Goal: Use online tool/utility: Utilize a website feature to perform a specific function

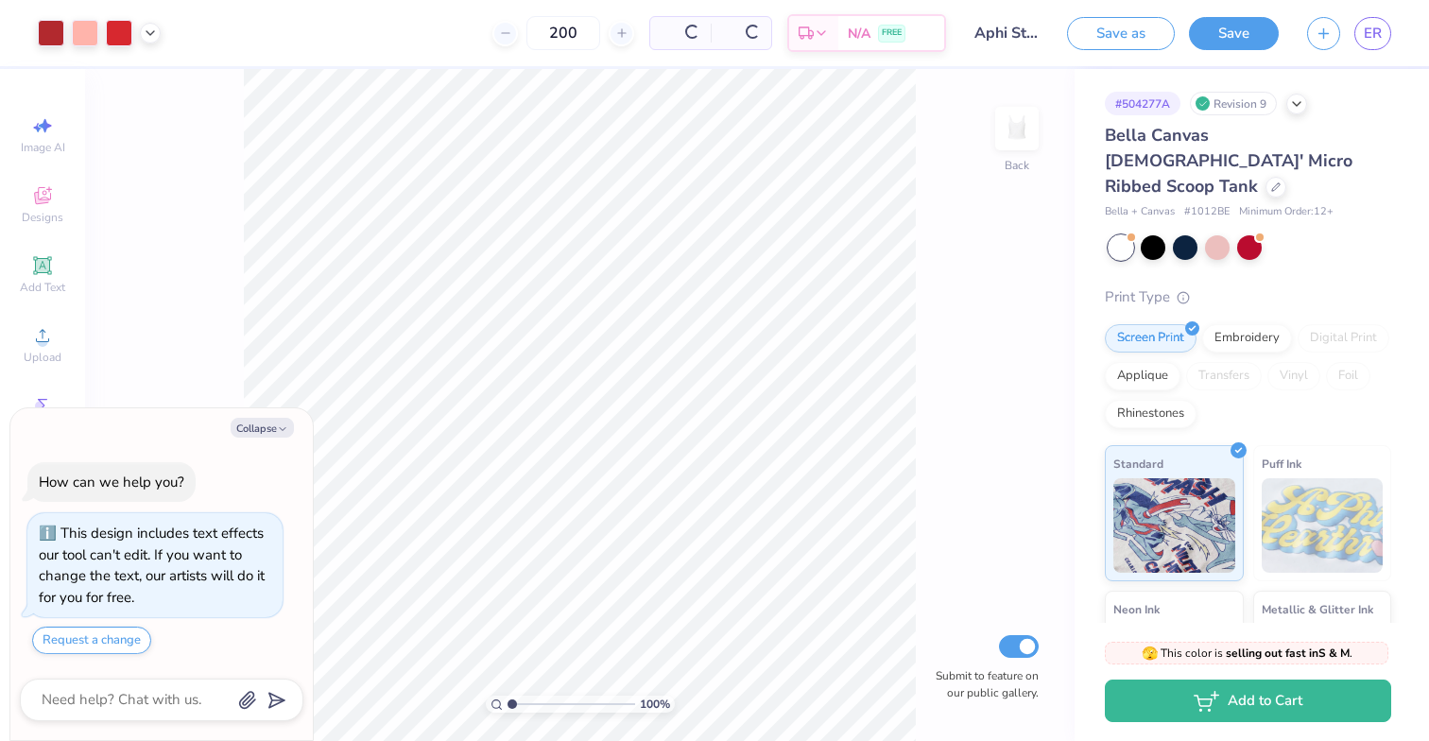
scroll to position [41, 0]
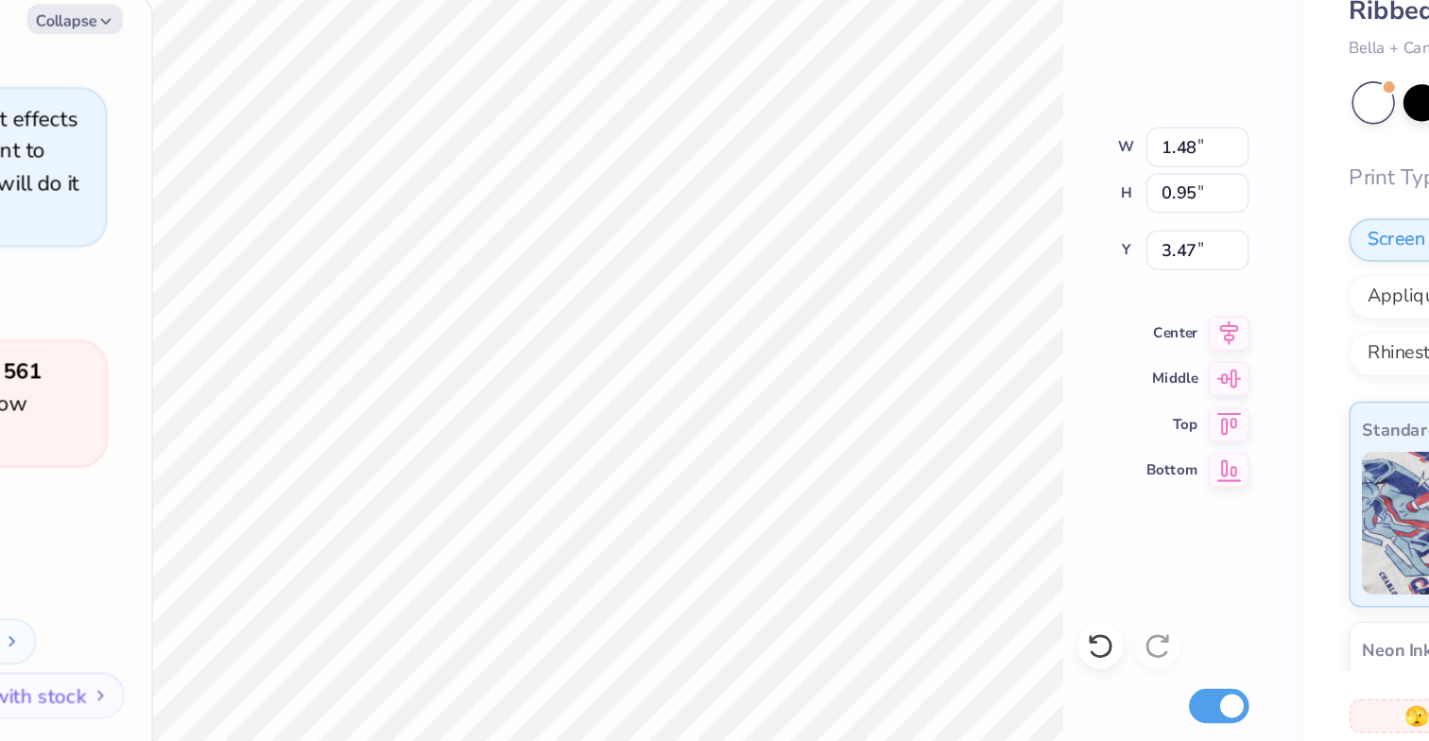
type textarea "x"
type input "2.49"
type input "1.55"
type input "2.86"
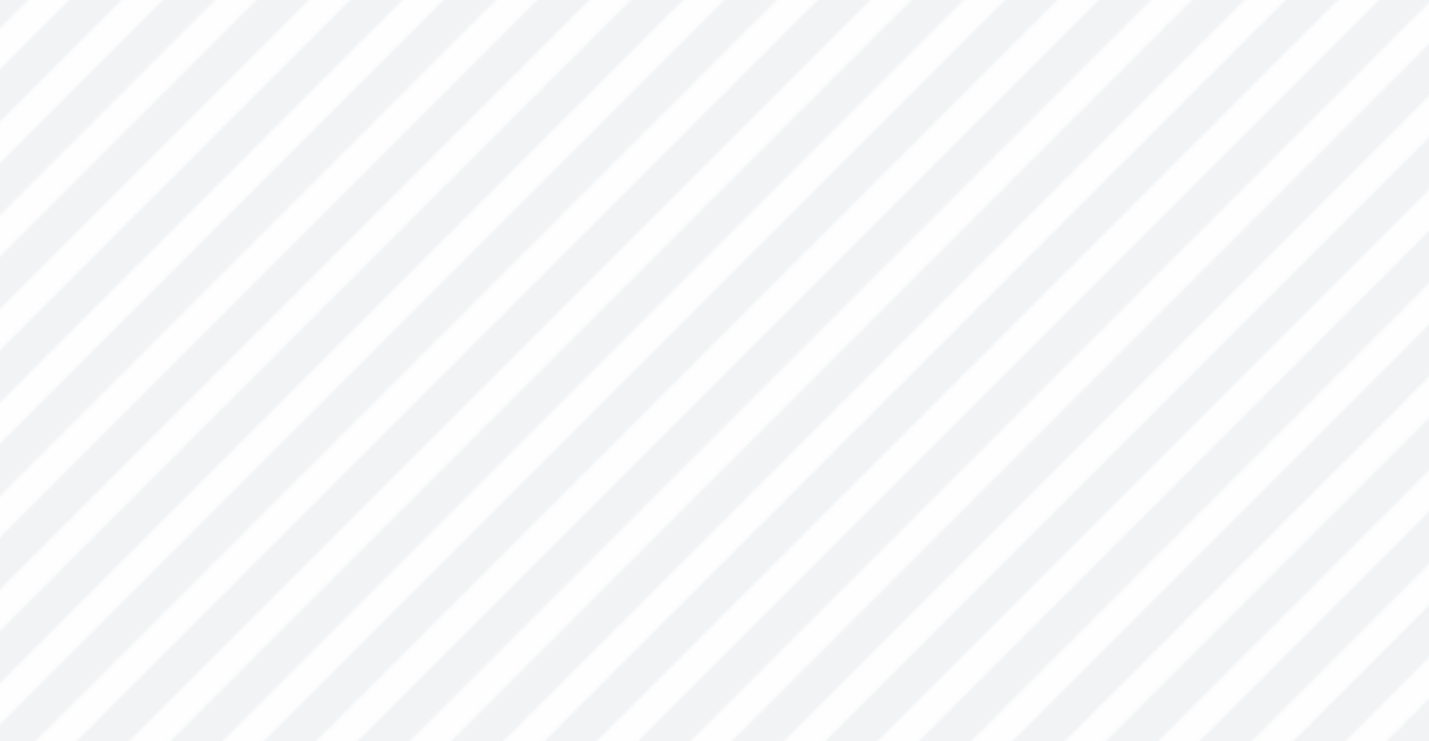
type textarea "x"
type input "2.19"
type input "1.37"
type textarea "x"
type input "2.12"
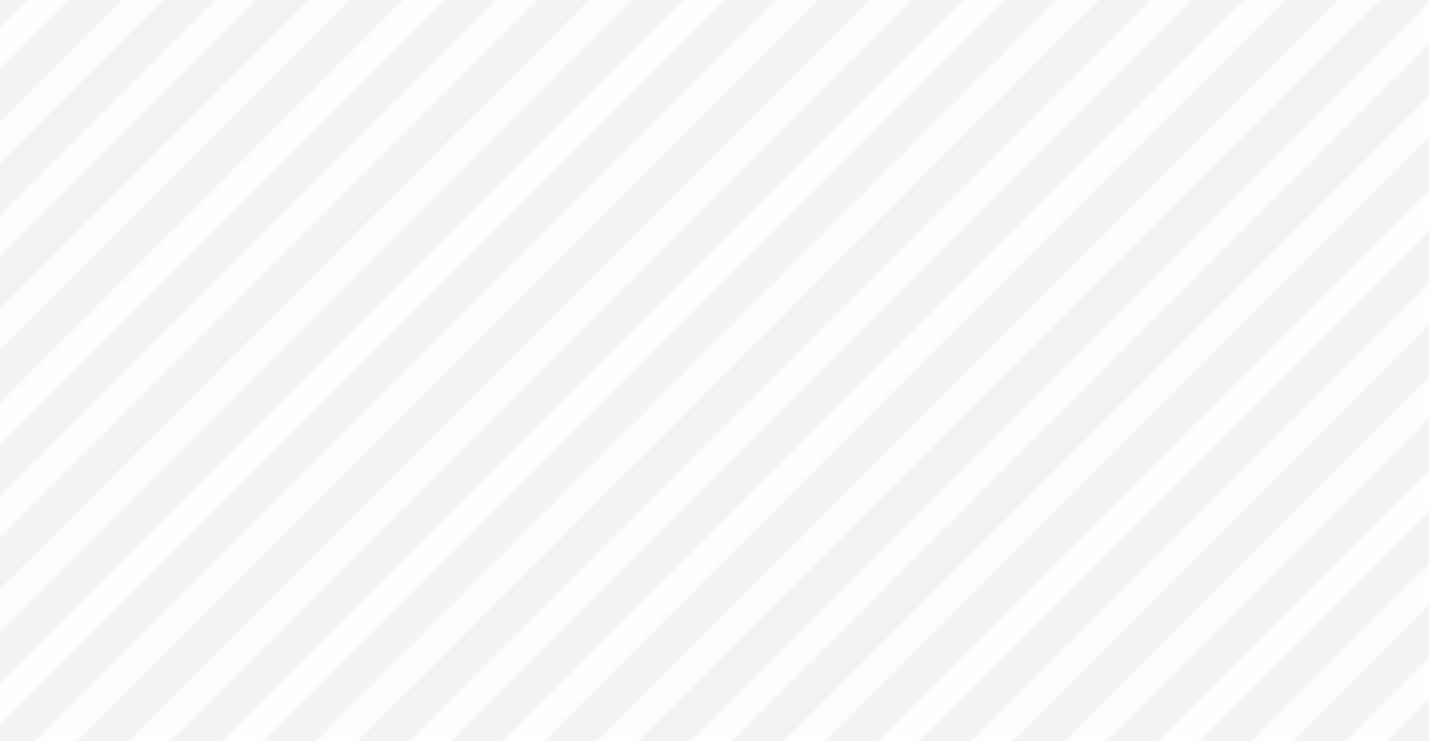
type input "1.53"
type input "2.89"
type textarea "x"
type input "0.37"
type input "0.48"
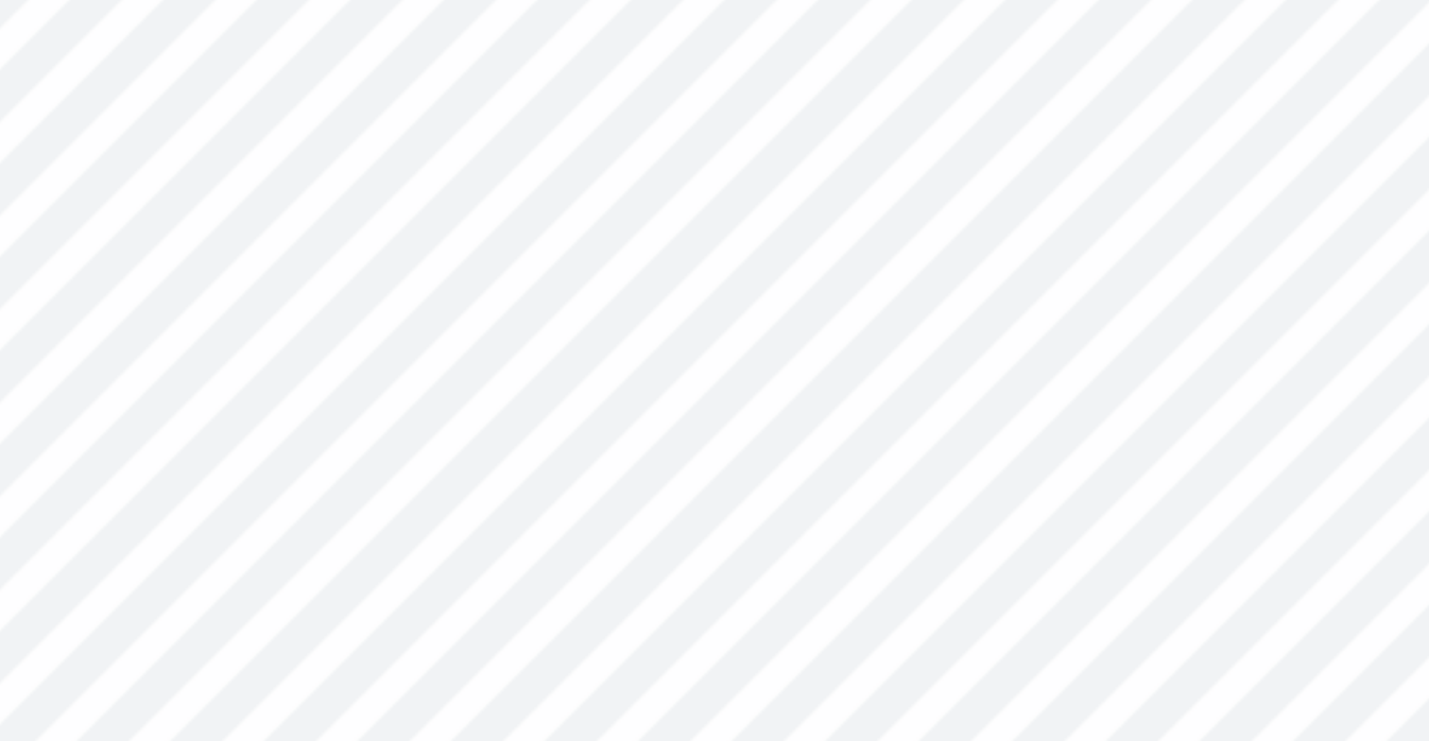
type input "2.86"
type textarea "x"
type input "0.56"
type input "0.64"
type input "2.89"
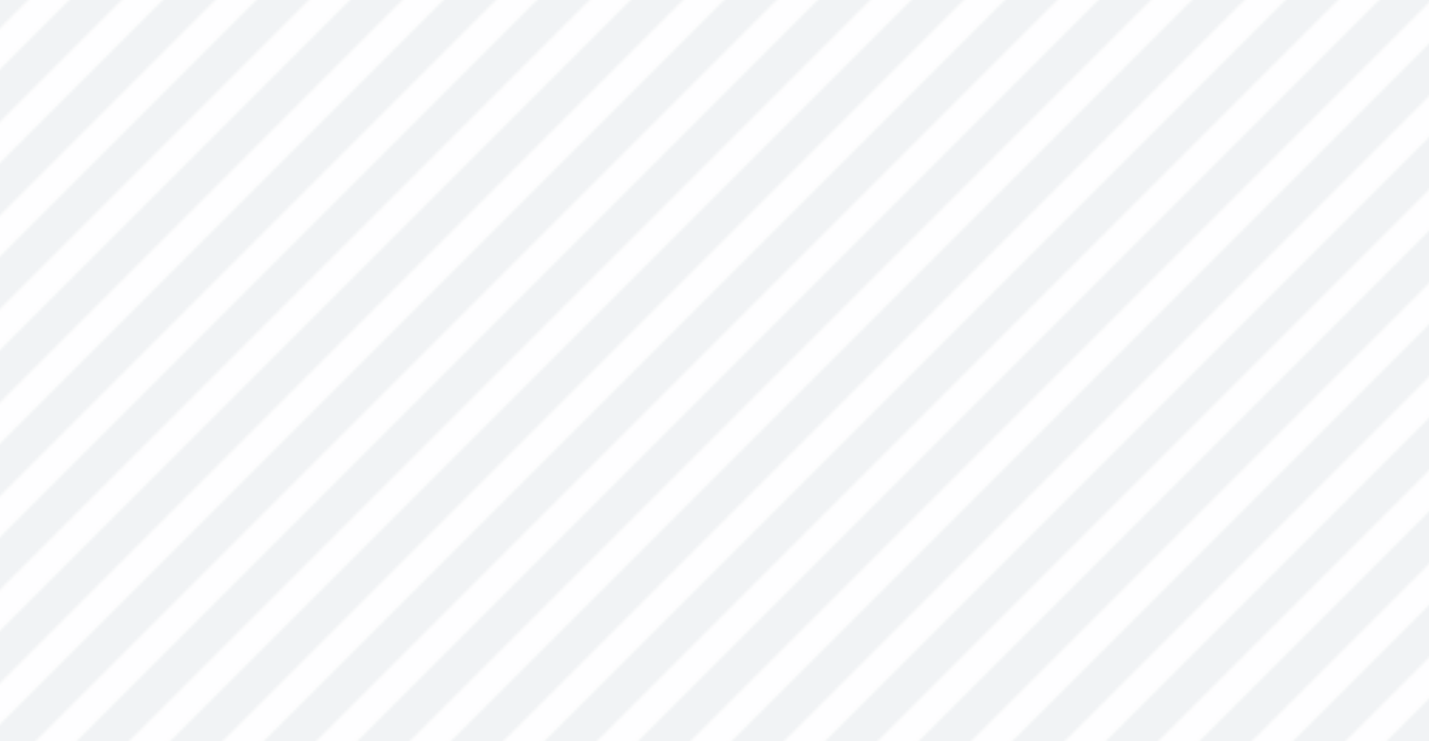
type textarea "x"
type input "0.37"
type input "0.48"
type input "2.86"
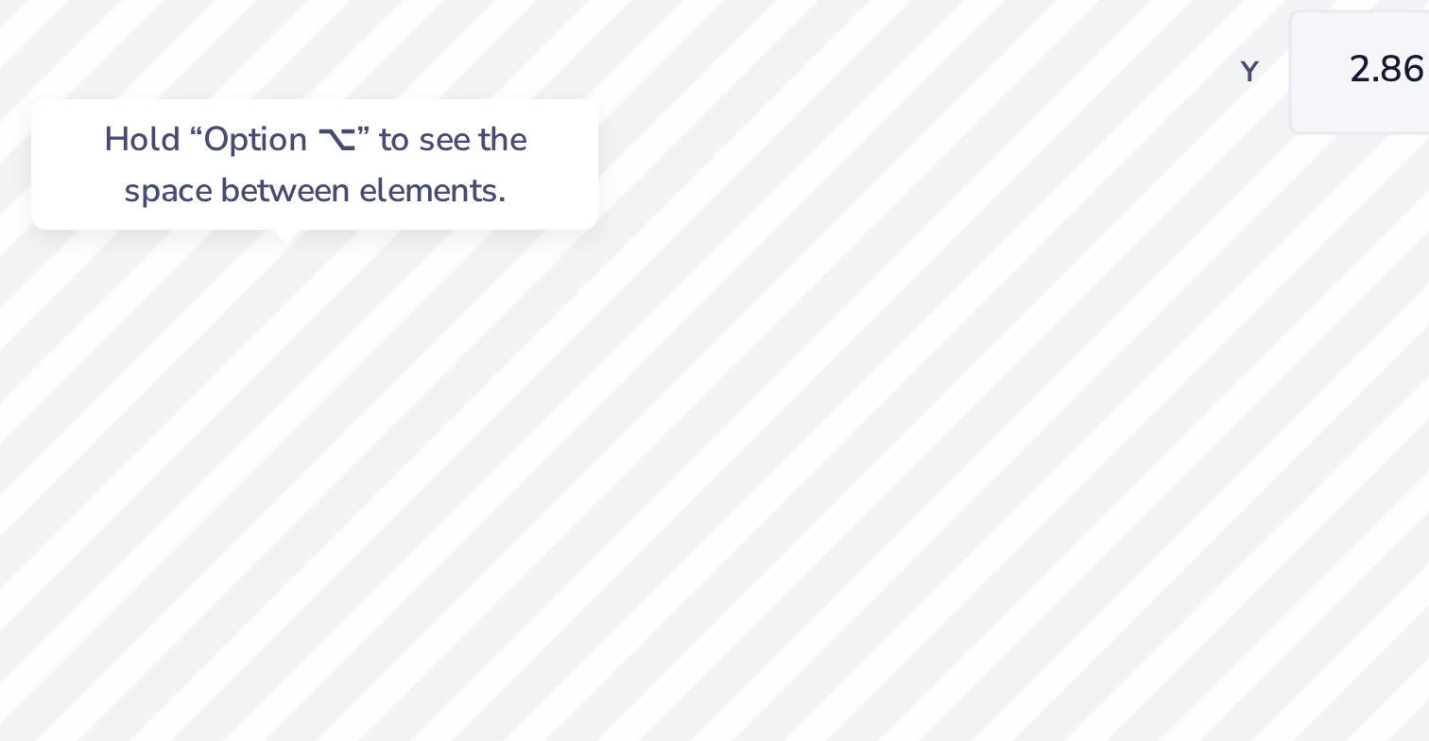
type textarea "x"
type input "0.56"
type input "0.64"
type input "2.89"
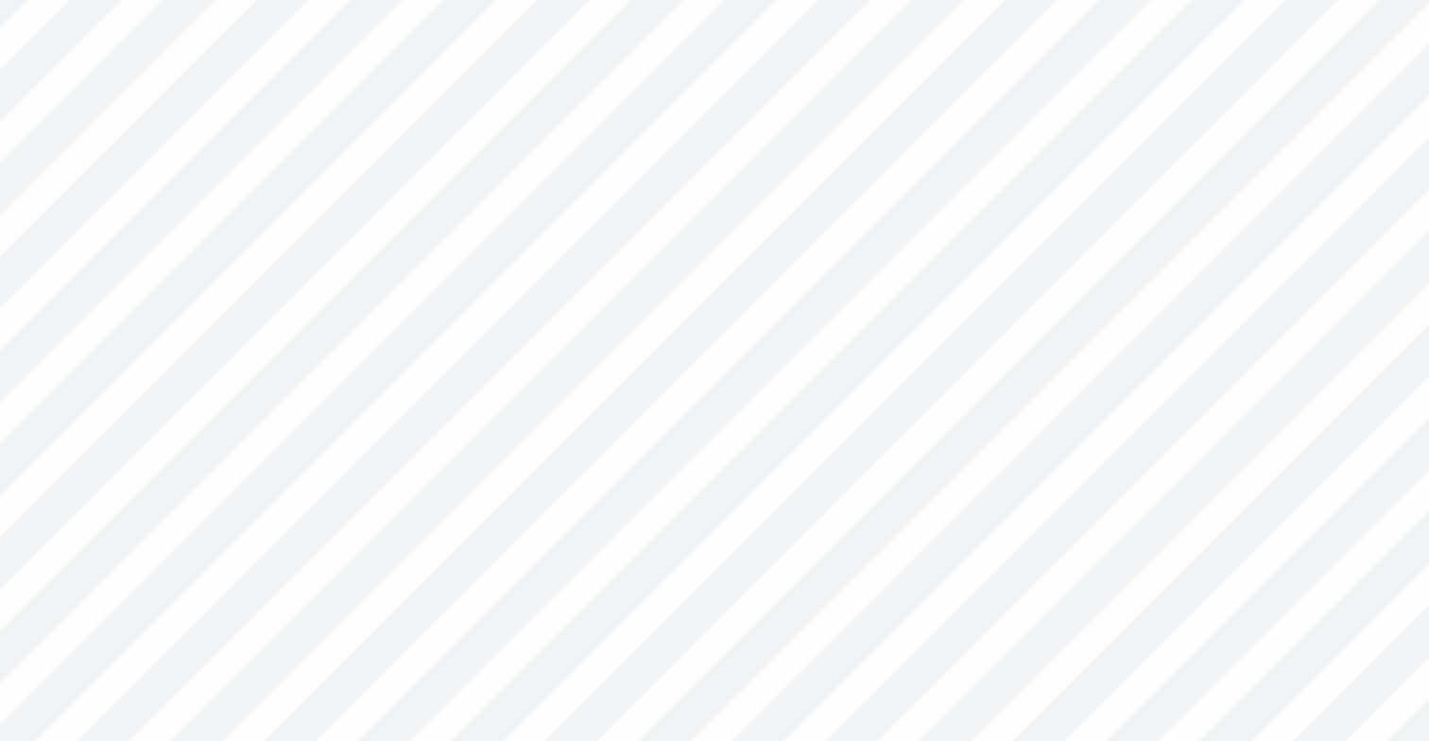
type textarea "x"
type input "0.96"
type input "0.68"
type textarea "x"
type input "2.22"
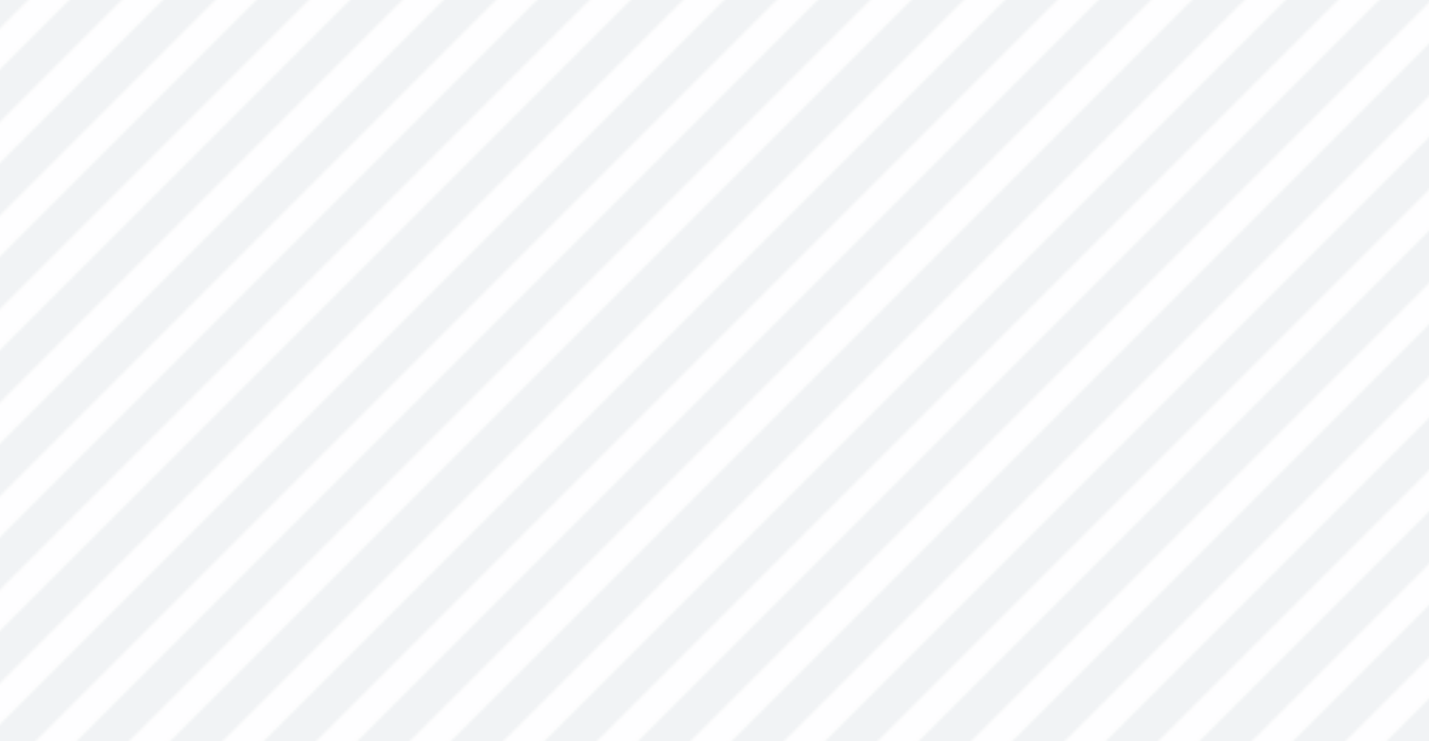
type input "1.37"
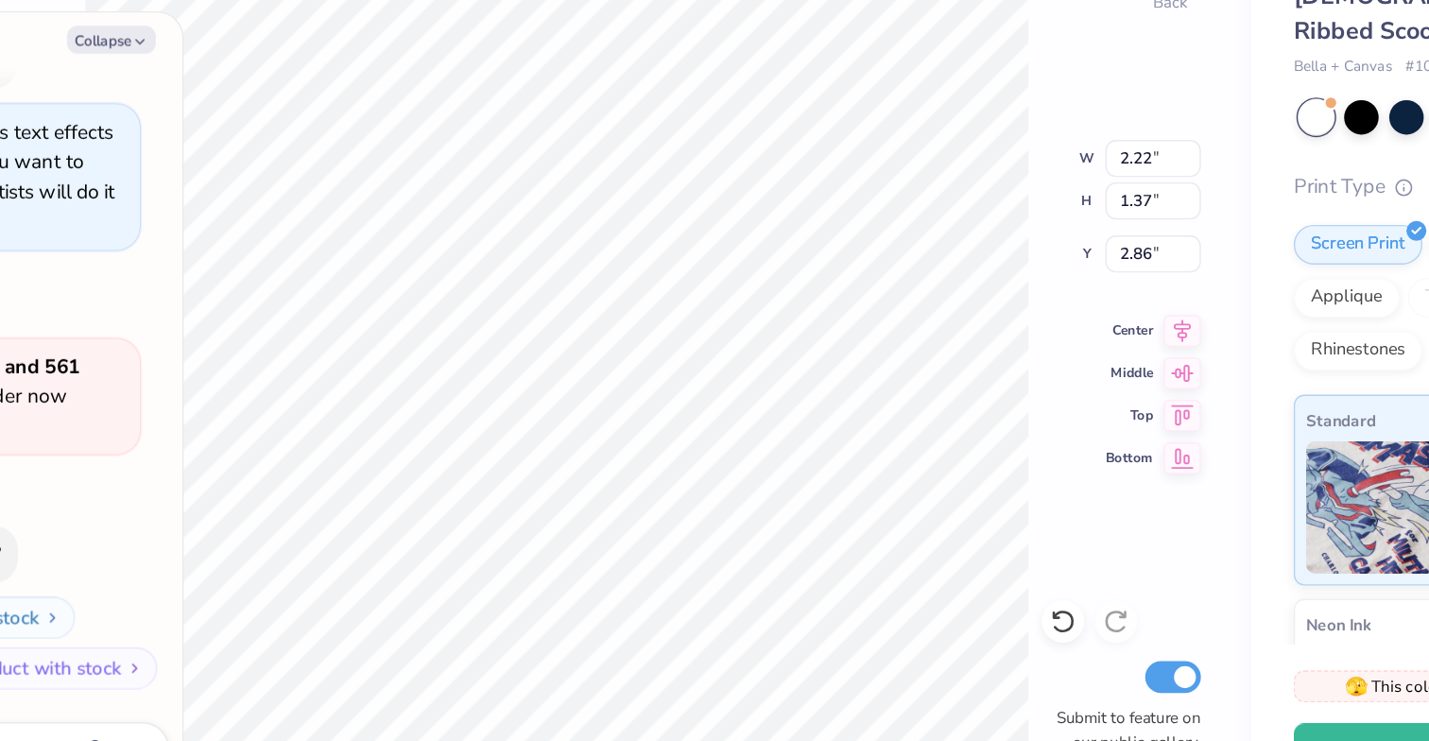
click at [918, 232] on div "100 % Back W 2.22 2.22 " H 1.37 1.37 " Y 2.86 2.86 " Center Middle Top Bottom S…" at bounding box center [579, 405] width 989 height 672
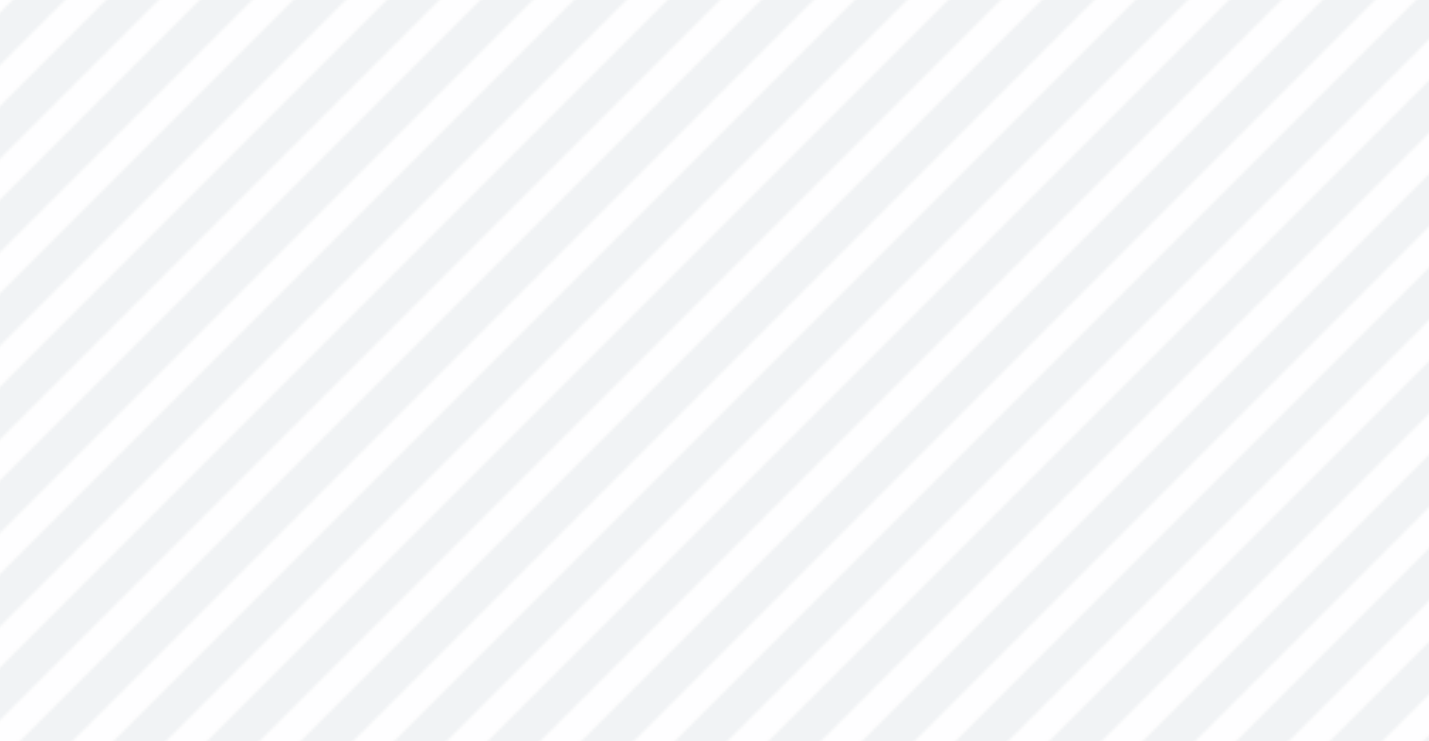
type textarea "x"
type input "0.84"
type input "0.59"
type textarea "x"
type input "1.96"
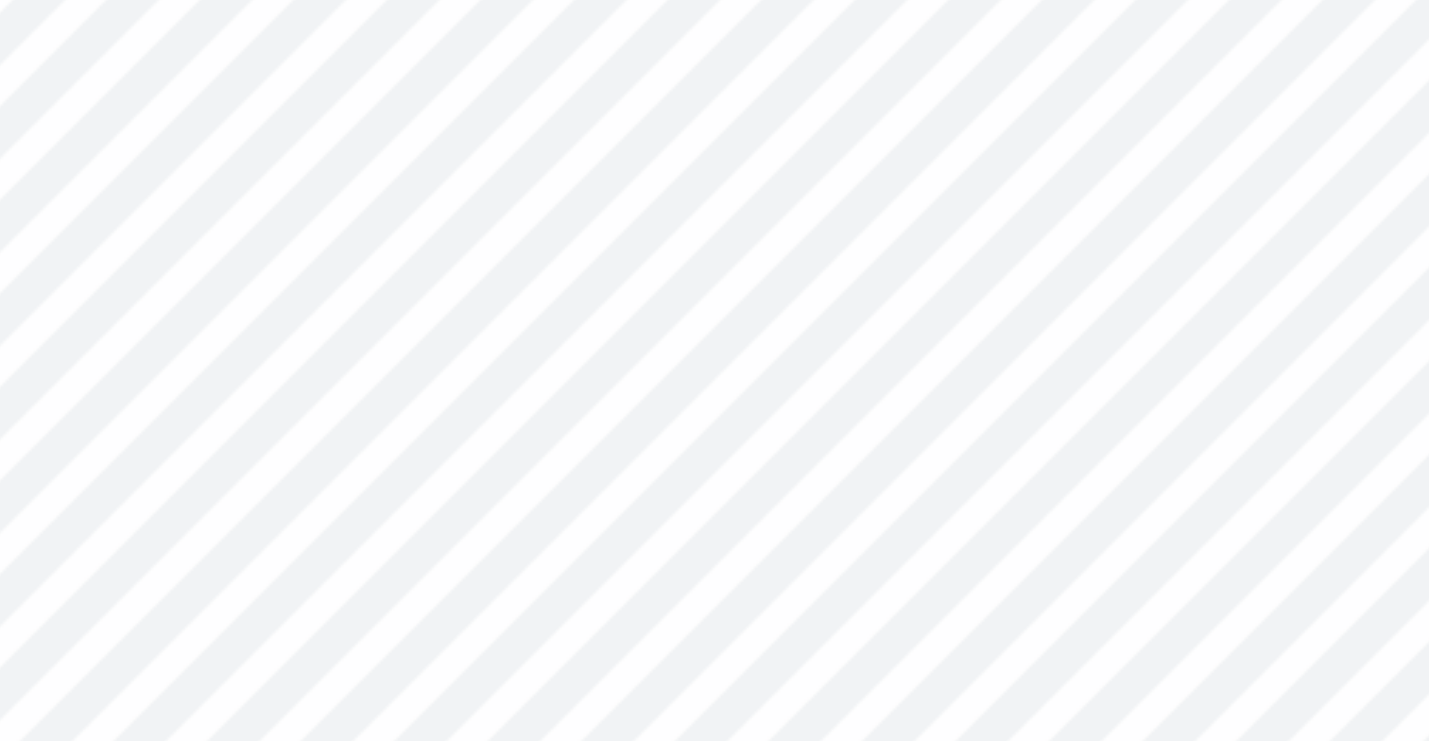
type input "2.44"
type input "1.78"
type textarea "x"
type input "0.85"
type input "0.59"
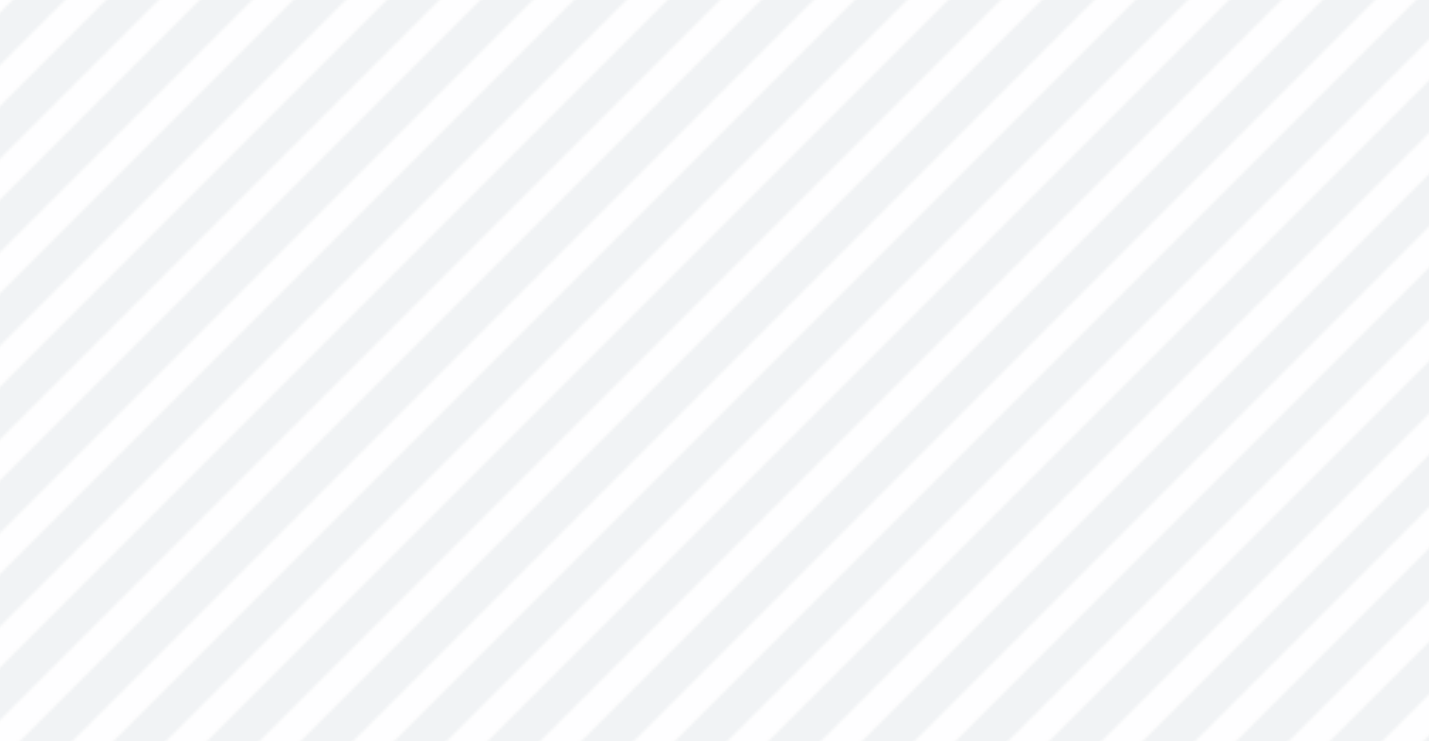
type textarea "x"
type input "2.16"
type input "1.47"
type input "2.81"
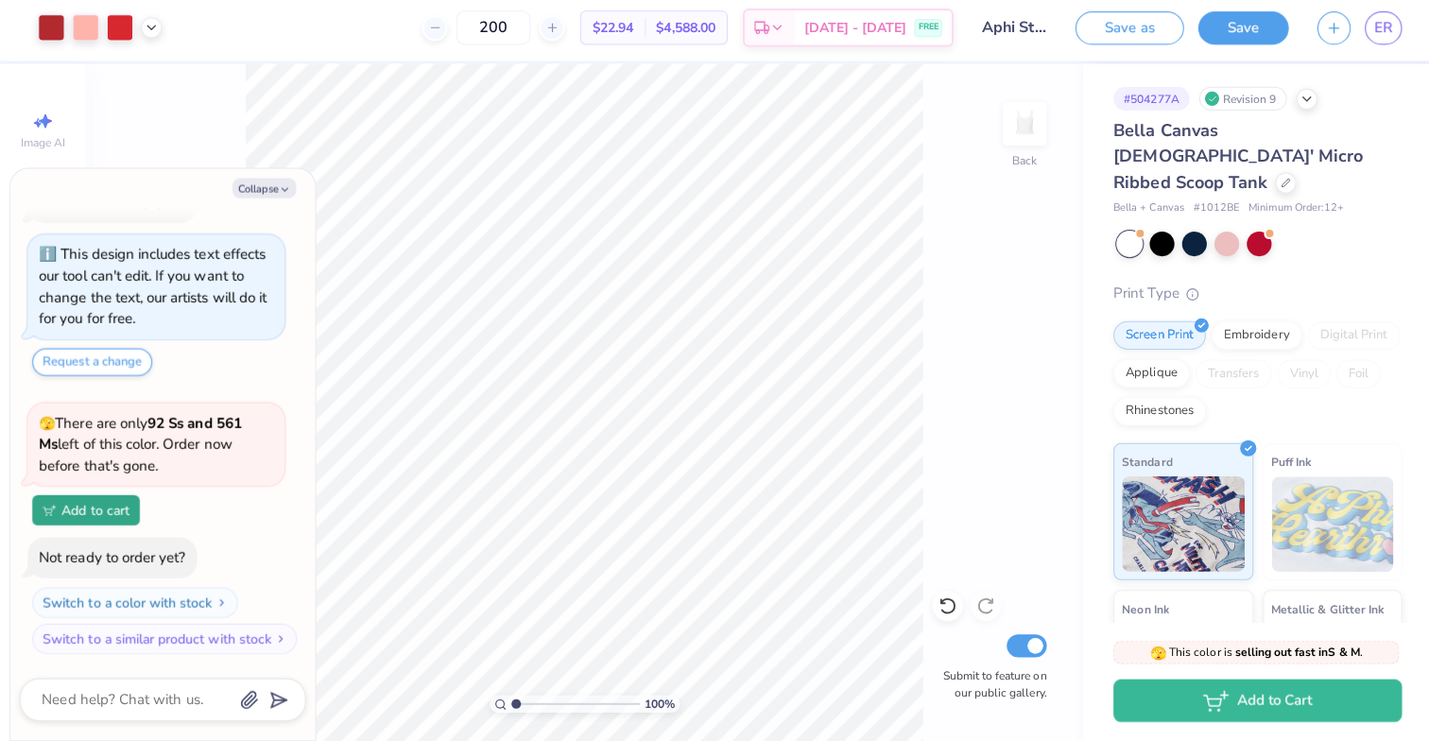
scroll to position [0, 0]
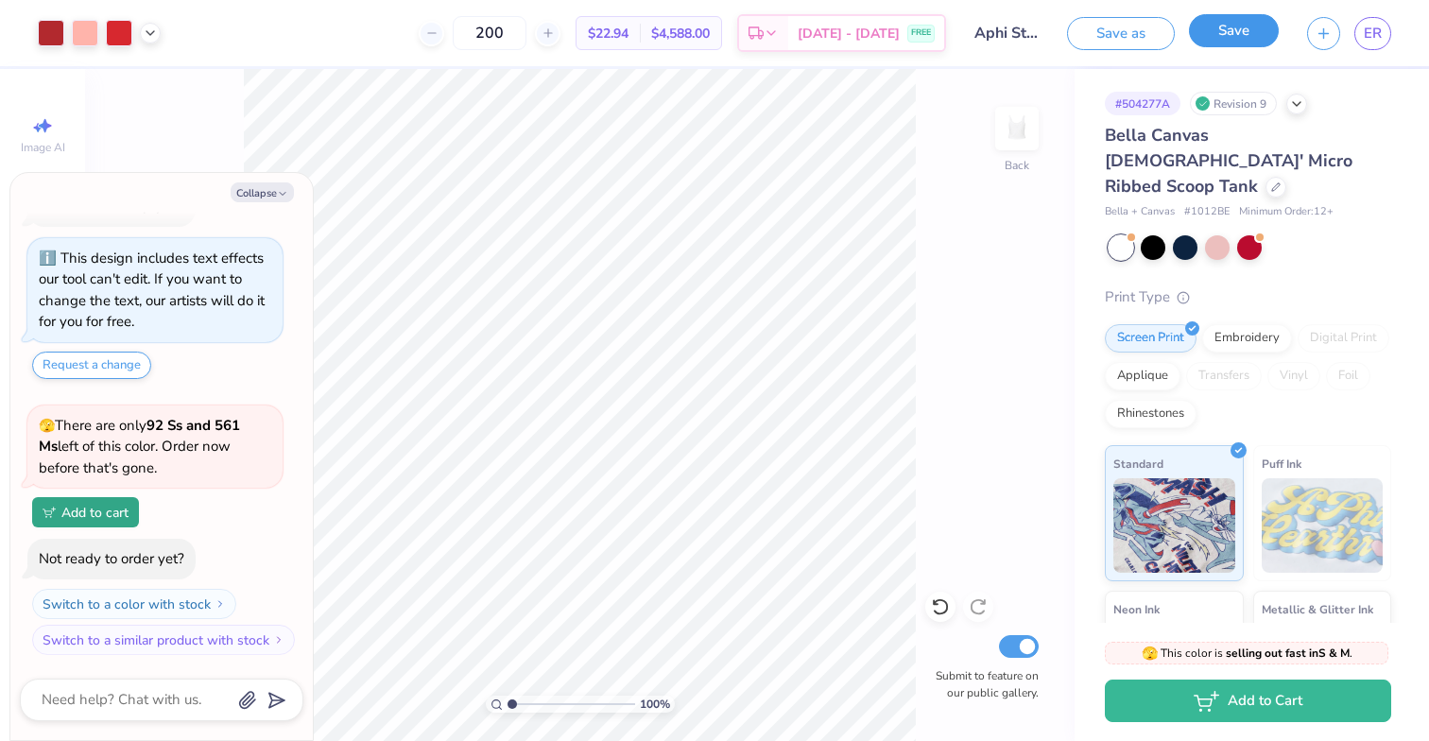
click at [1224, 36] on button "Save" at bounding box center [1234, 30] width 90 height 33
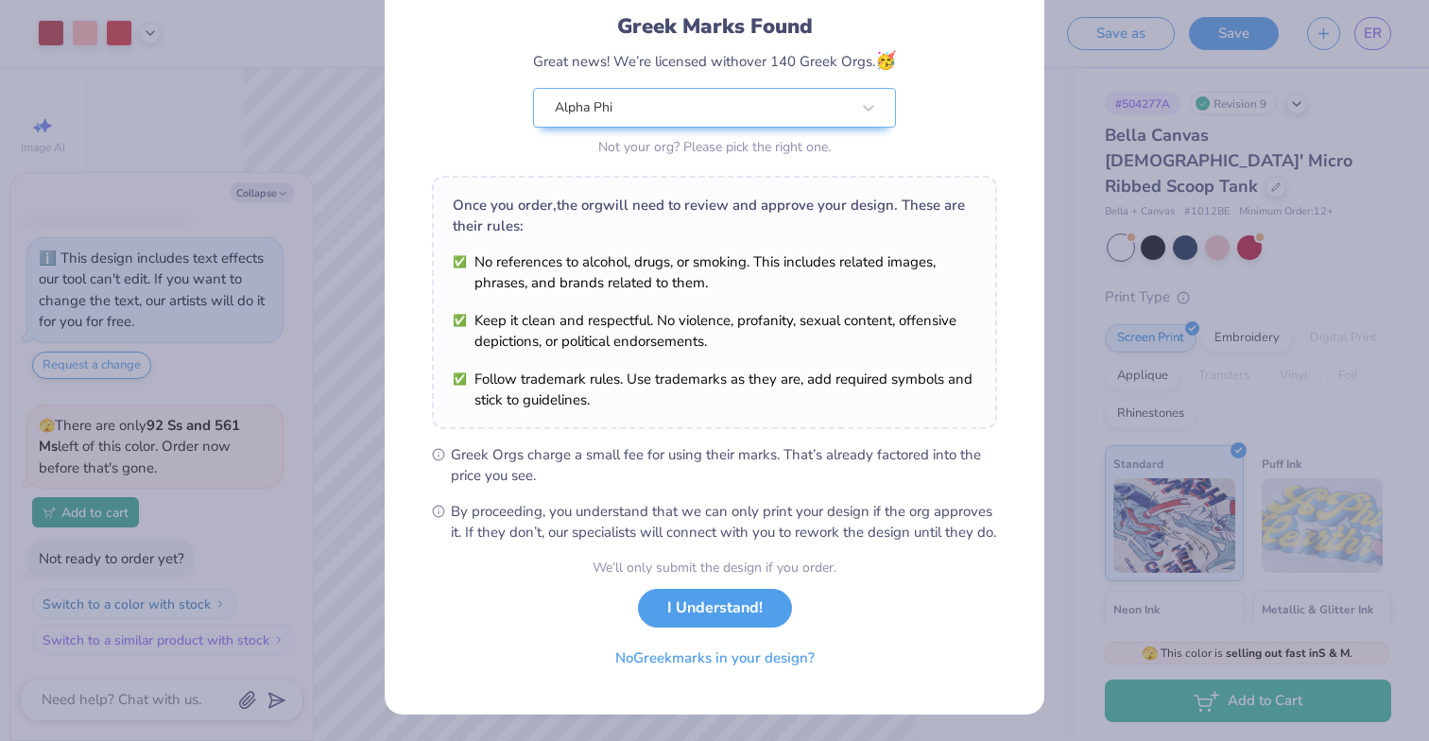
scroll to position [144, 0]
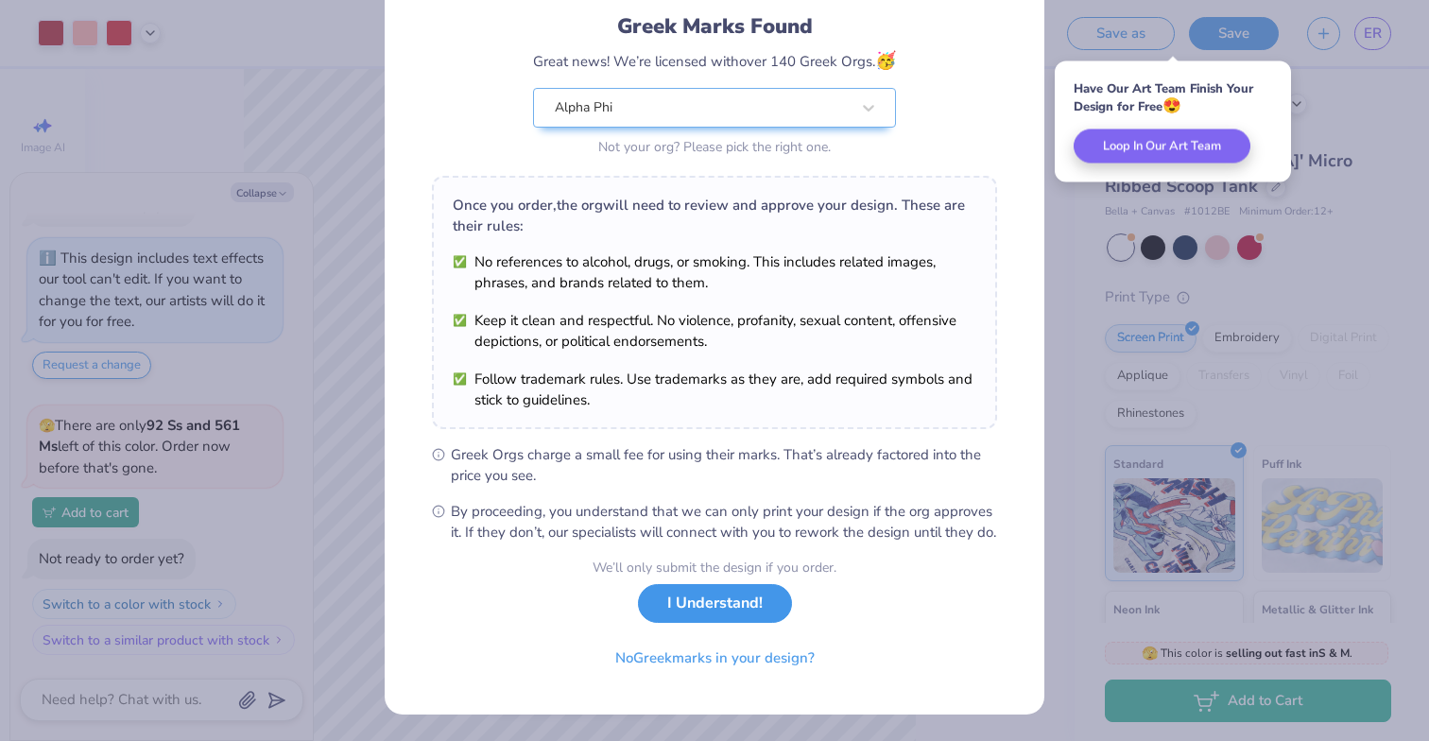
click at [728, 596] on button "I Understand!" at bounding box center [715, 603] width 154 height 39
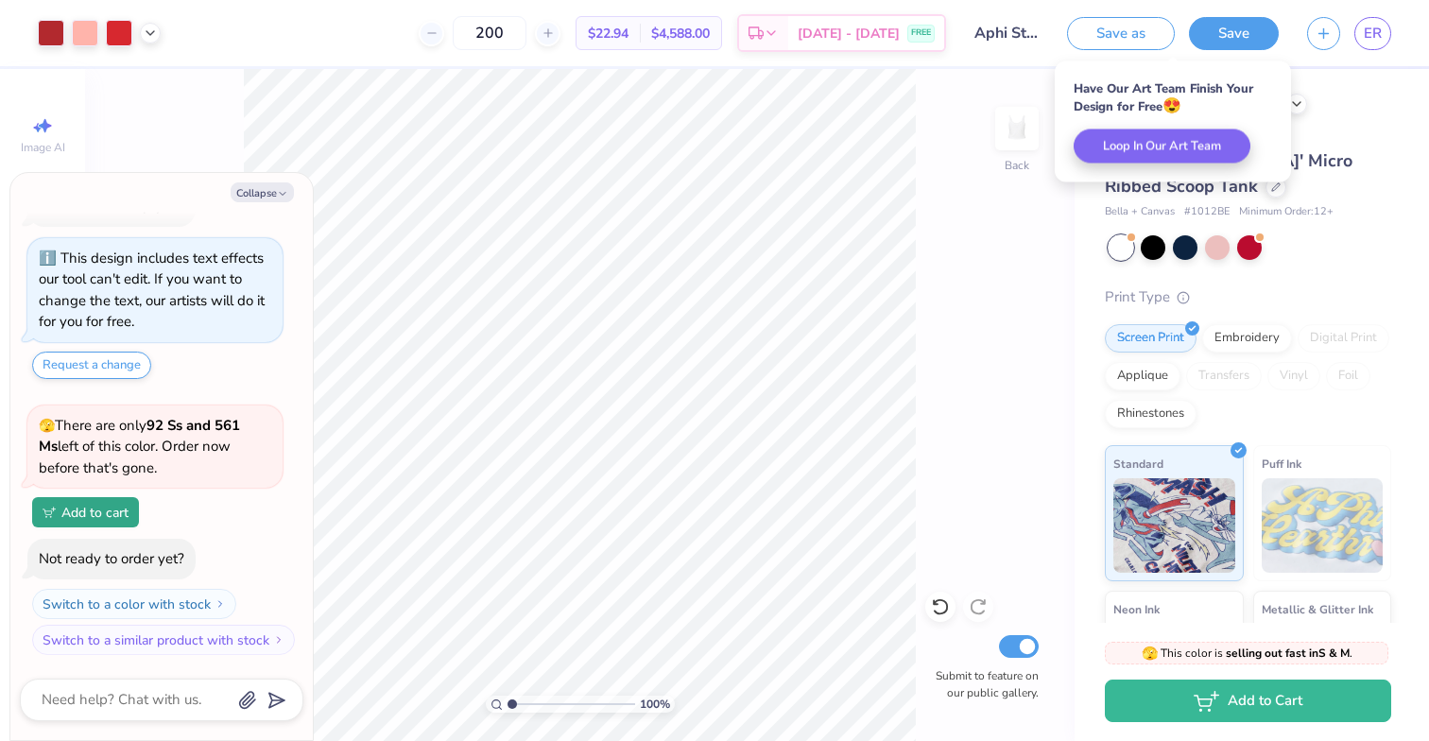
type textarea "x"
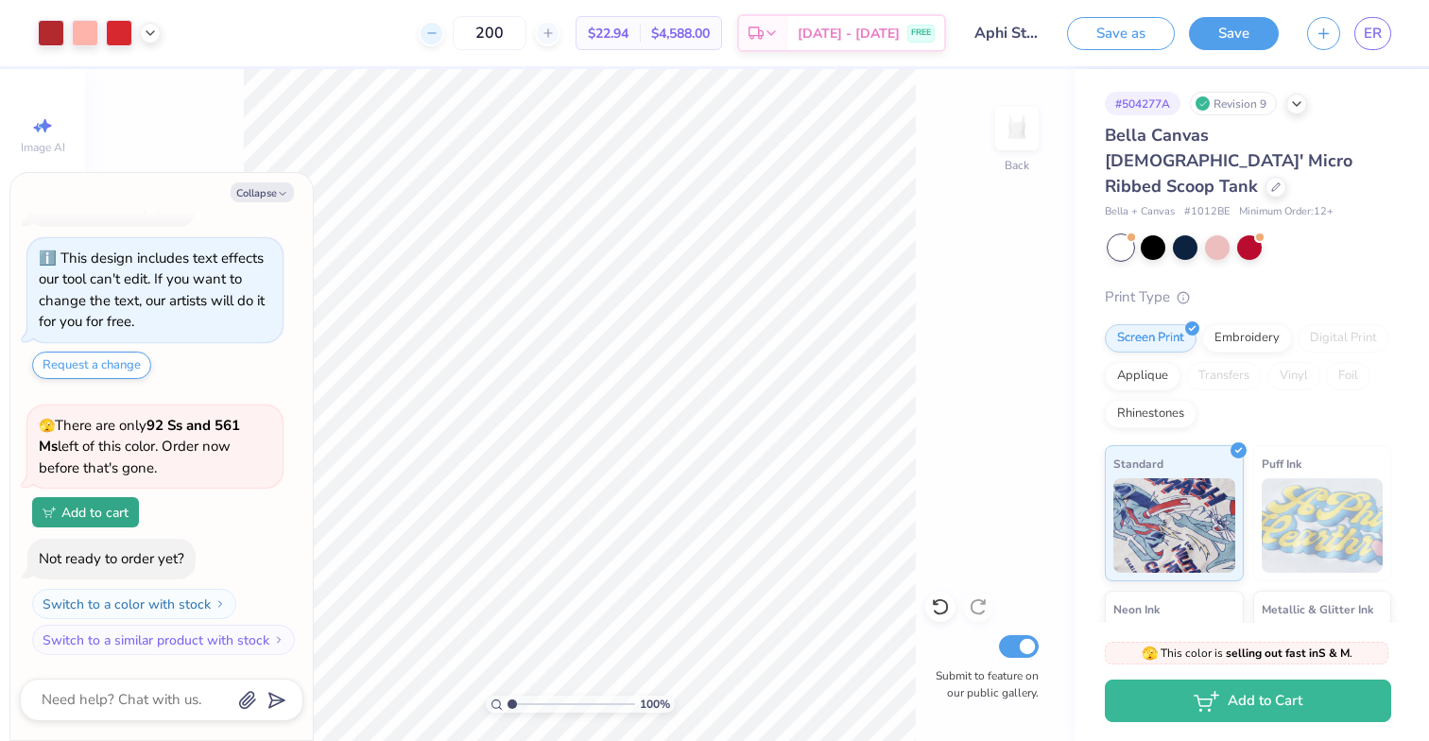
click at [421, 34] on div at bounding box center [432, 34] width 26 height 26
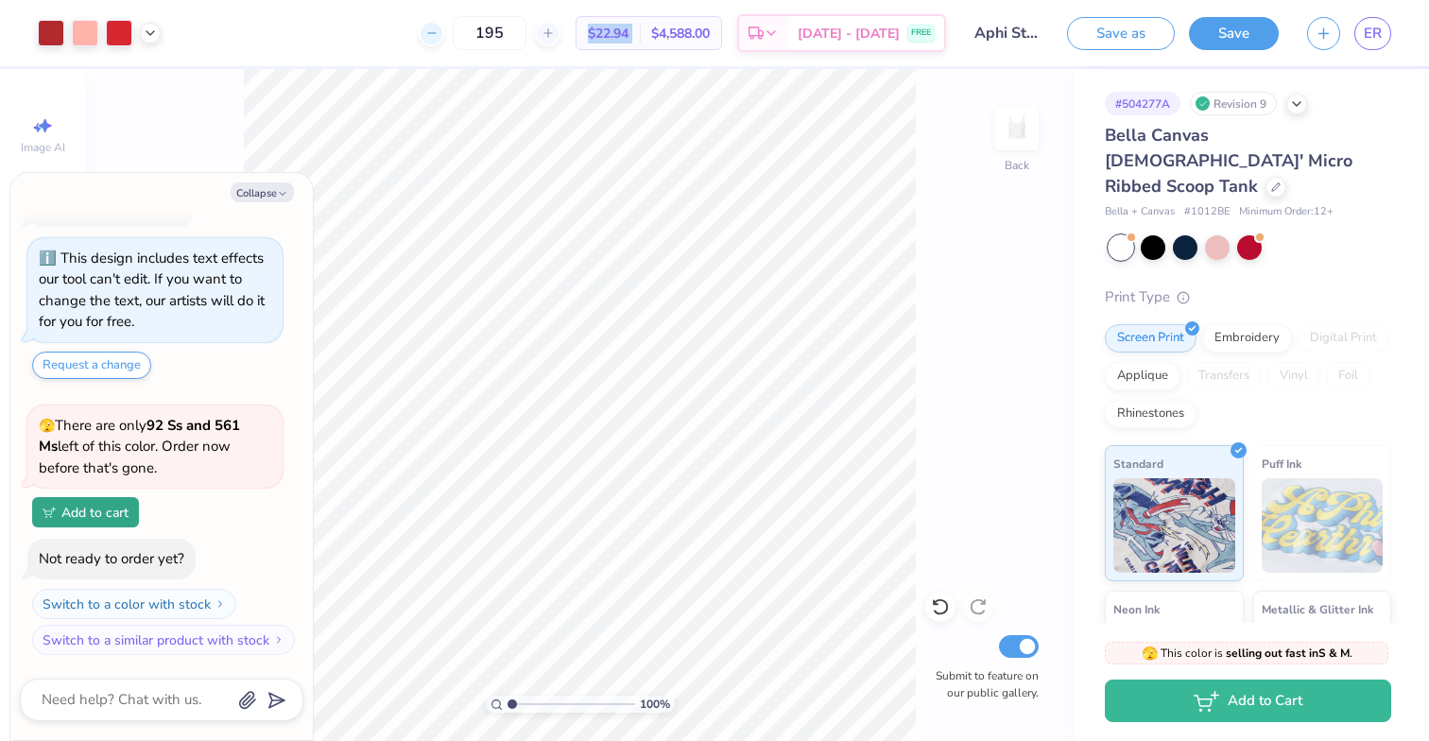
click at [421, 34] on div at bounding box center [432, 34] width 26 height 26
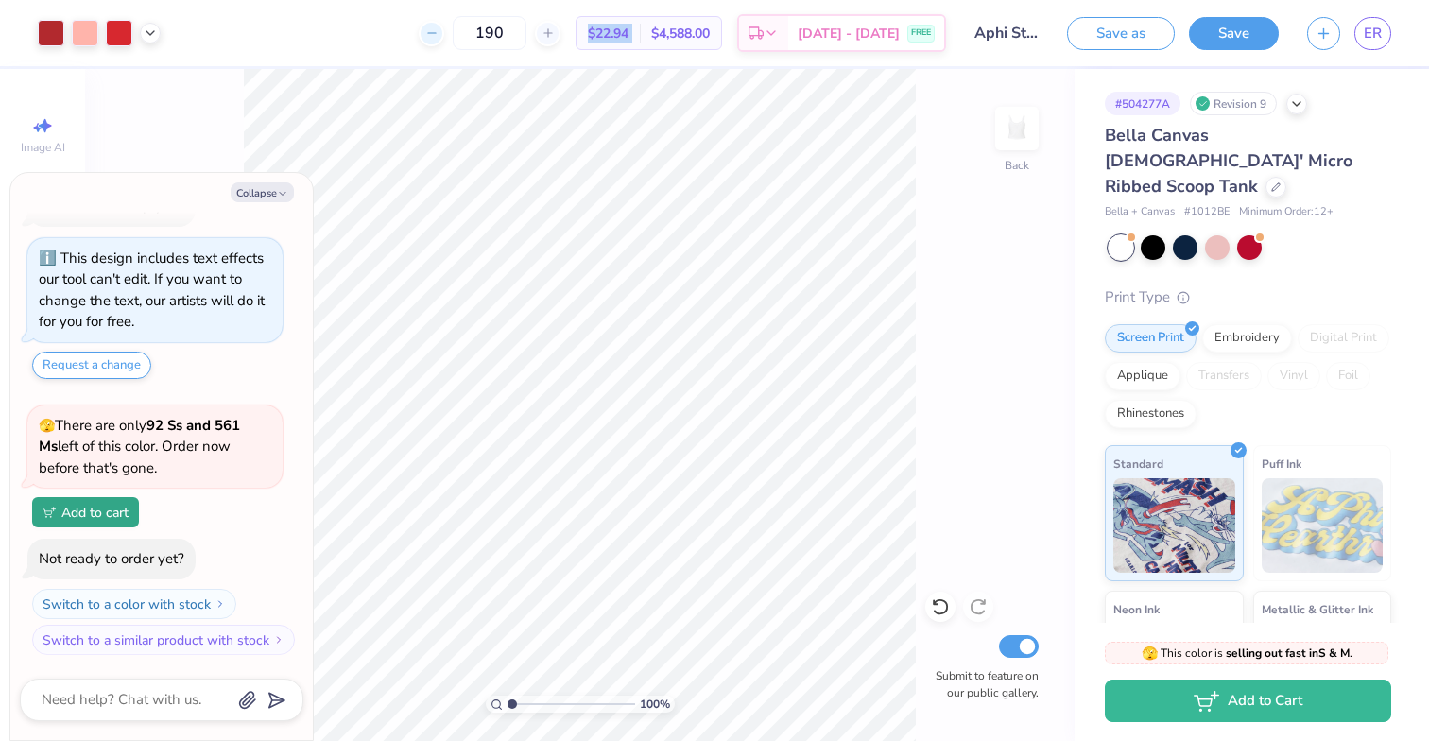
click at [421, 34] on div at bounding box center [432, 34] width 26 height 26
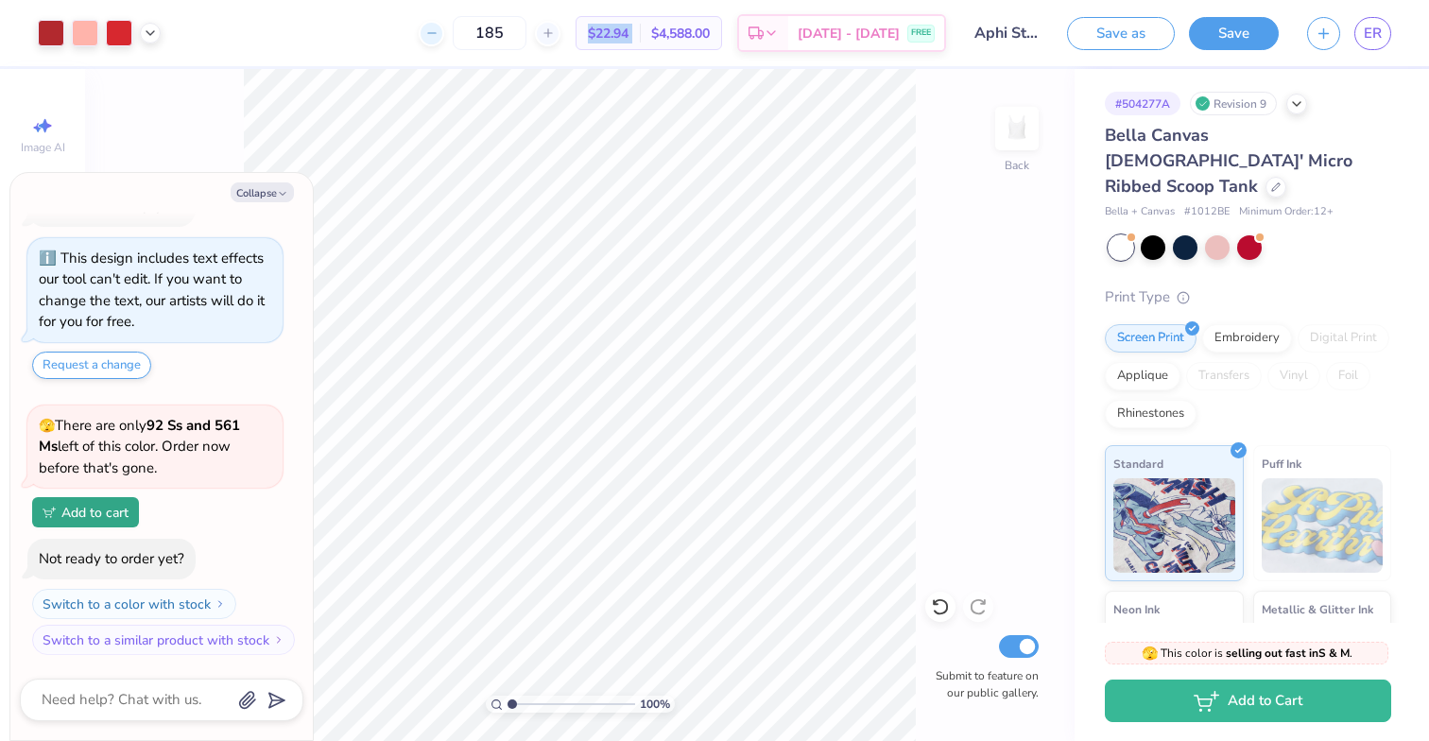
click at [421, 34] on div at bounding box center [432, 34] width 26 height 26
click at [421, 34] on div "181 Per Item Total Est. Delivery N/A FREE" at bounding box center [560, 33] width 771 height 66
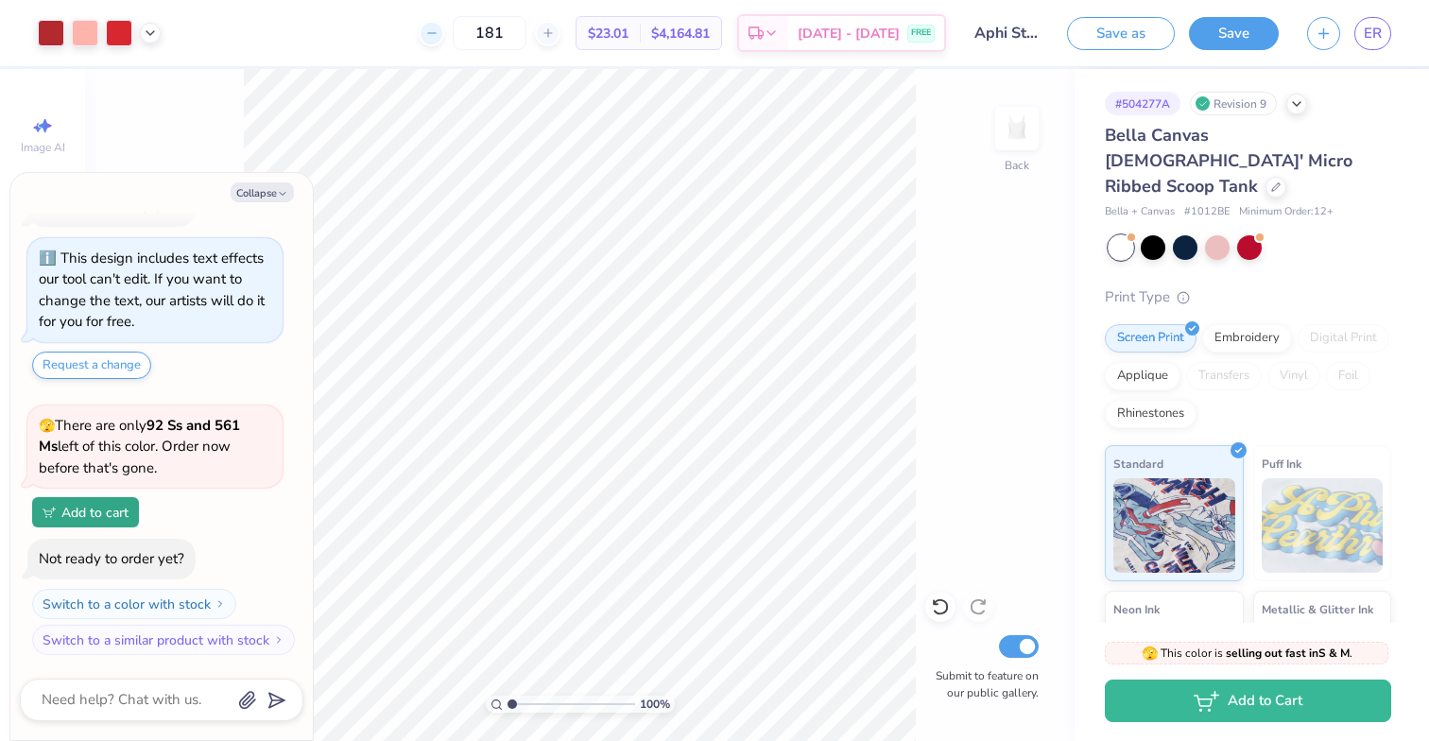
click at [437, 35] on icon at bounding box center [431, 32] width 13 height 13
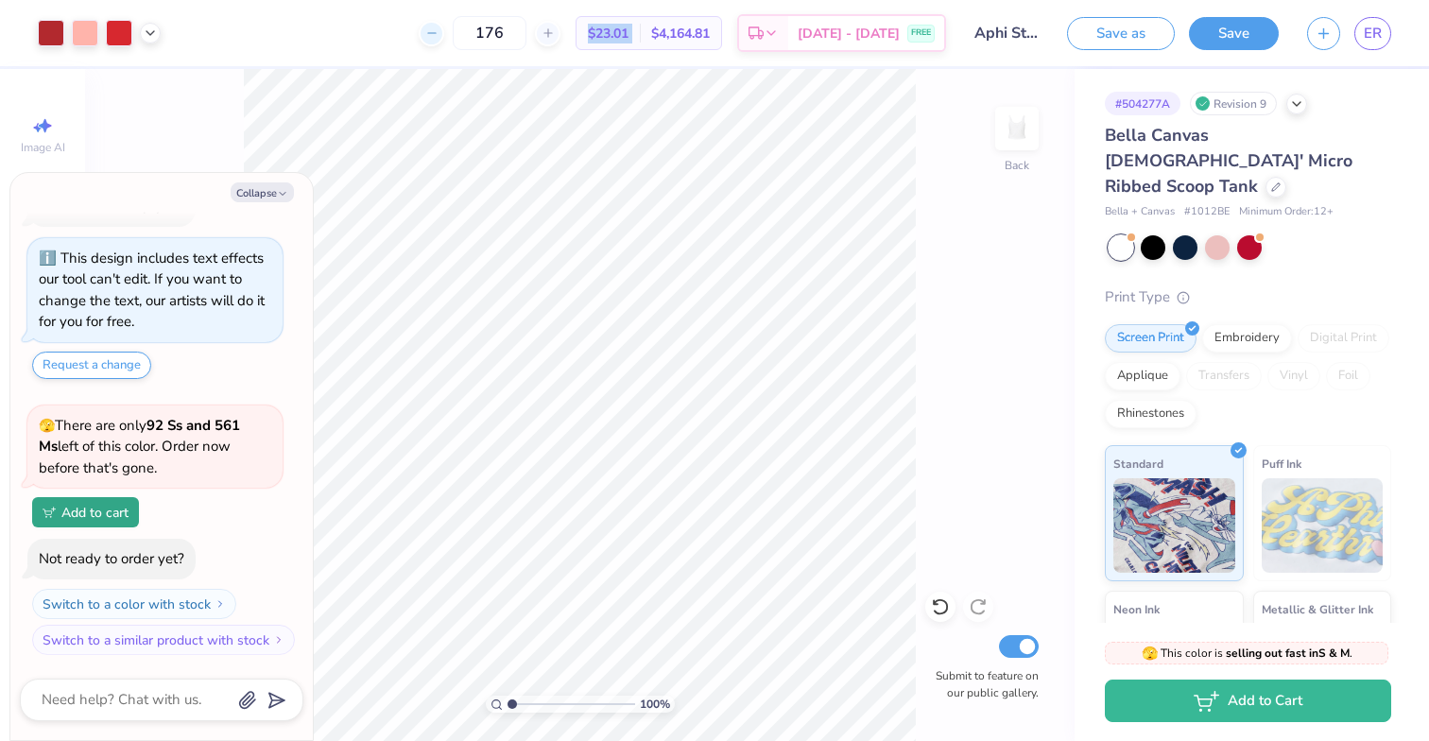
click at [437, 35] on icon at bounding box center [431, 32] width 13 height 13
click at [437, 35] on div "174 $23.01 Per Item $4,164.81 Total Est. Delivery [DATE] - [DATE] FREE" at bounding box center [560, 33] width 771 height 66
click at [437, 35] on icon at bounding box center [431, 32] width 13 height 13
click at [437, 35] on div "173 $23.05 Per Item $4,010.70 Total Est. Delivery [DATE] - [DATE] FREE" at bounding box center [560, 33] width 771 height 66
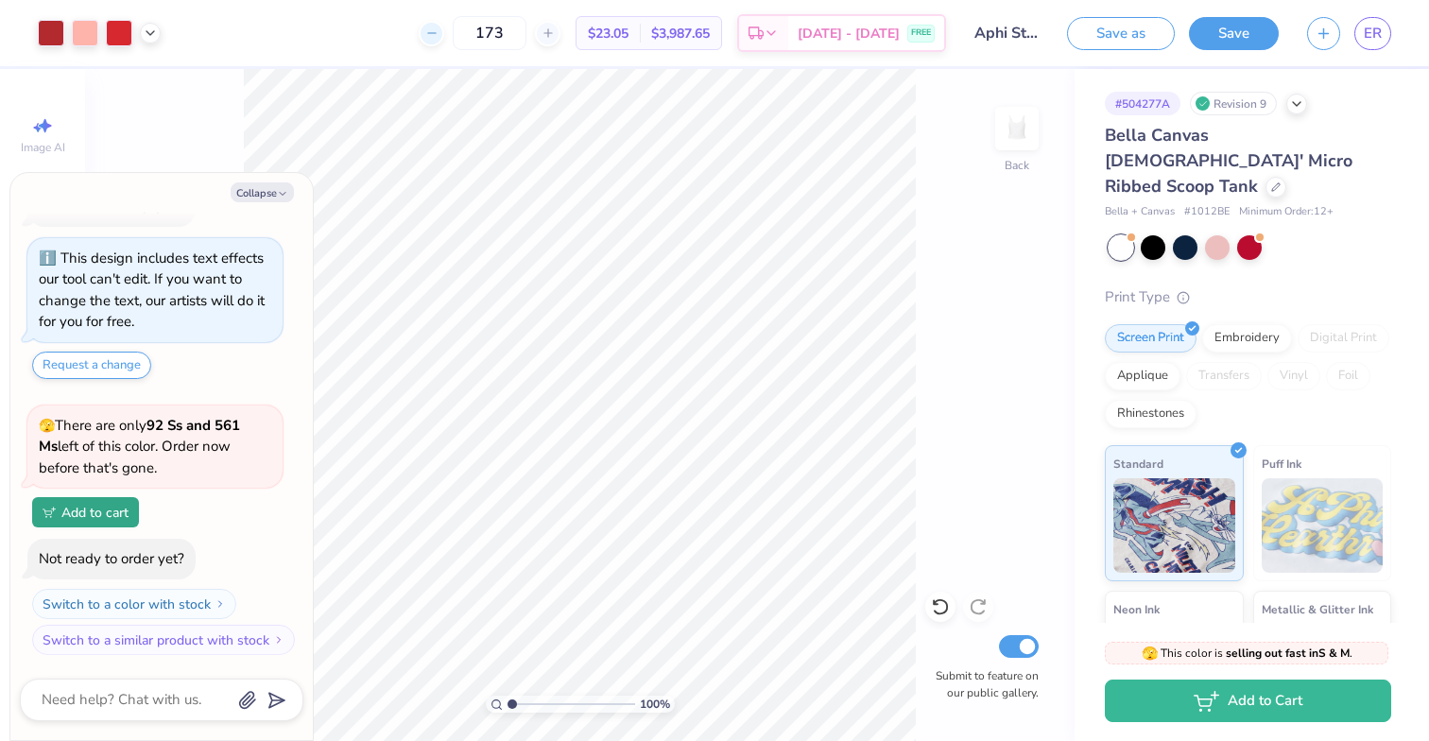
click at [437, 35] on icon at bounding box center [431, 32] width 13 height 13
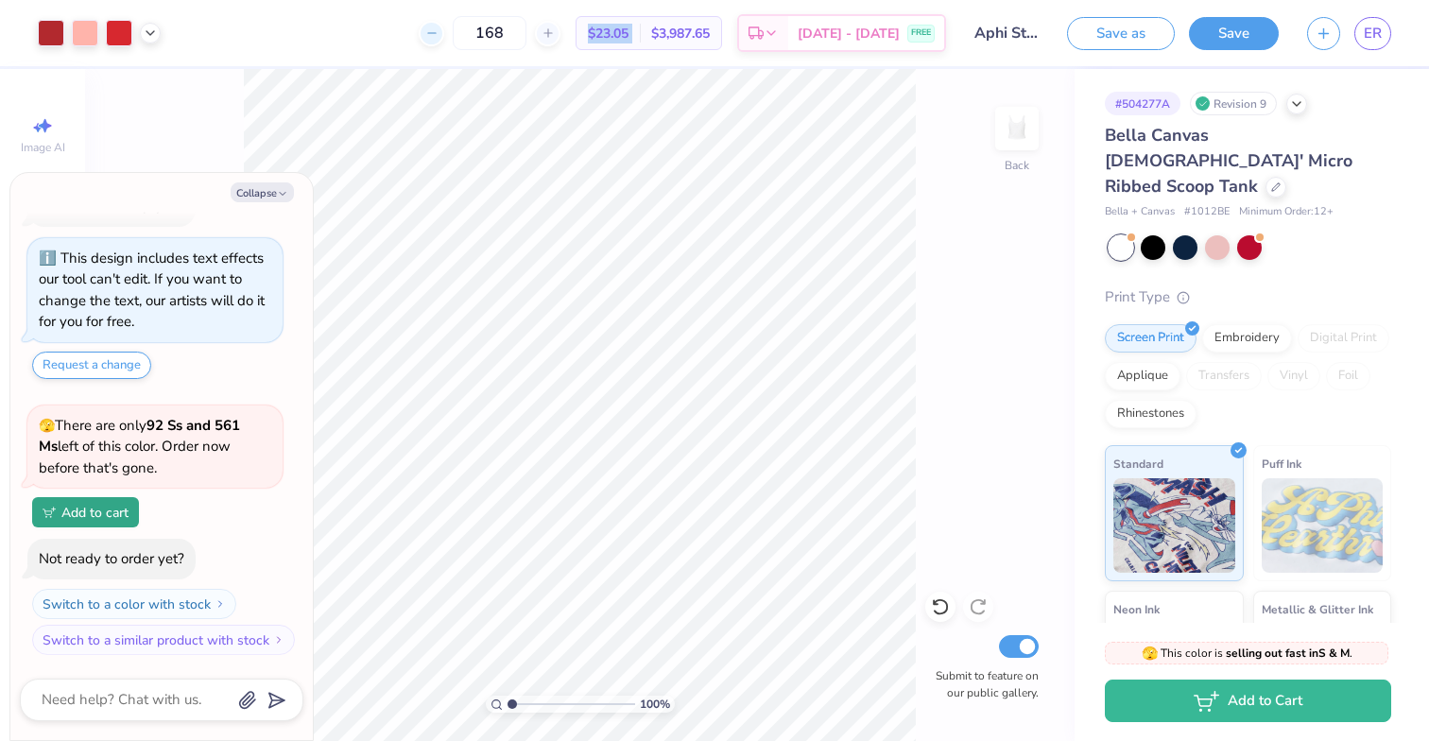
click at [437, 35] on icon at bounding box center [431, 32] width 13 height 13
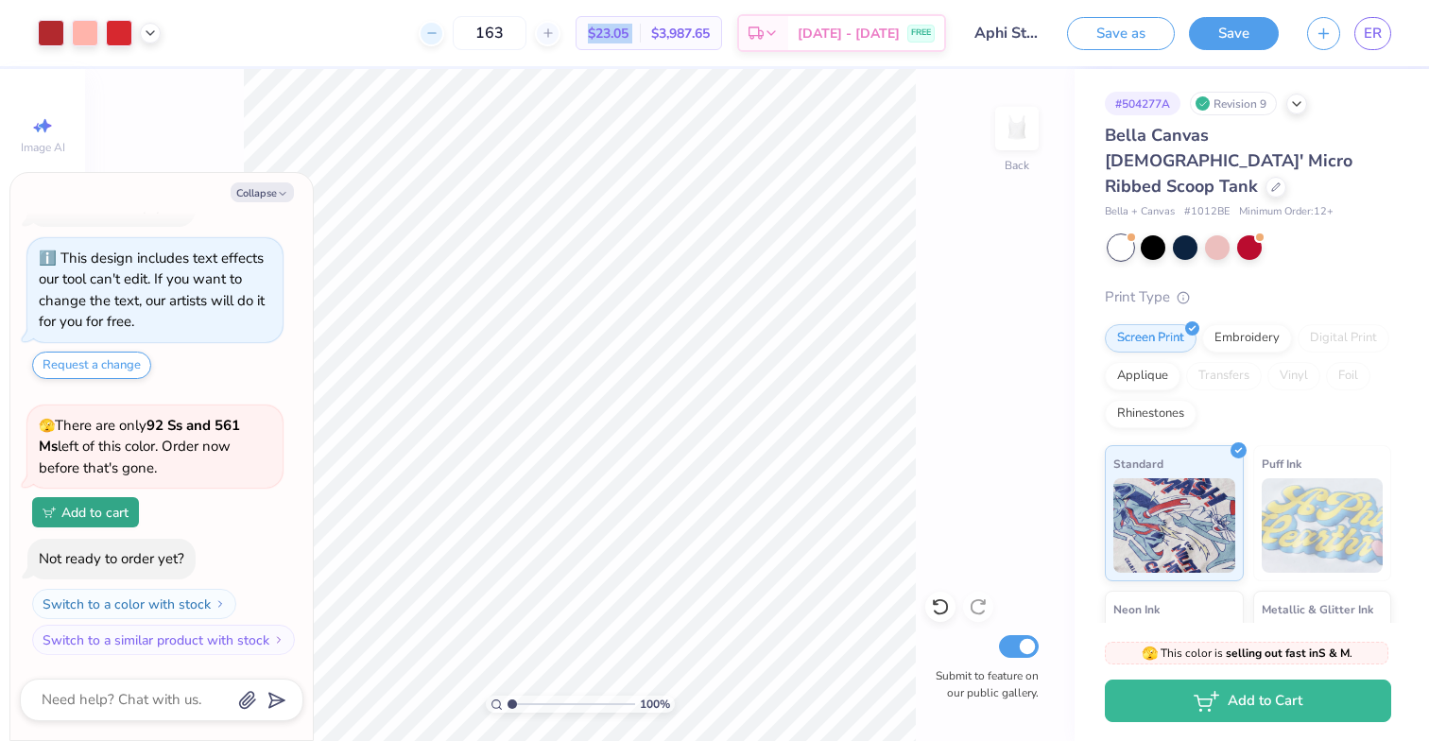
click at [437, 35] on icon at bounding box center [431, 32] width 13 height 13
click at [437, 35] on div "162 $23.05 Per Item $3,987.65 Total Est. Delivery [DATE] - [DATE] FREE" at bounding box center [560, 33] width 771 height 66
click at [433, 31] on icon at bounding box center [431, 32] width 13 height 13
click at [433, 31] on div "161 $23.11 Per Item $3,743.82 Total Est. Delivery [DATE] - [DATE] FREE" at bounding box center [560, 33] width 771 height 66
click at [433, 31] on icon at bounding box center [431, 32] width 13 height 13
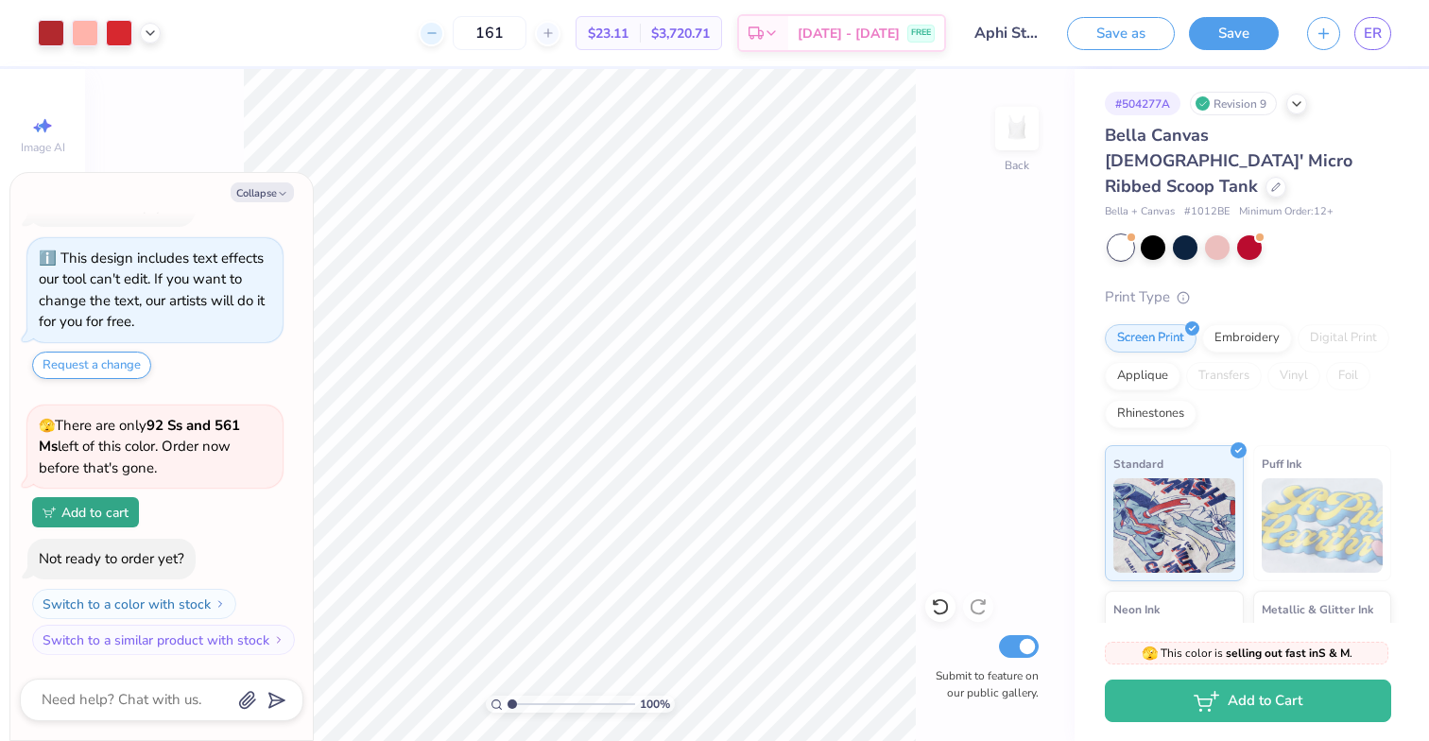
type input "160"
